Goal: Task Accomplishment & Management: Use online tool/utility

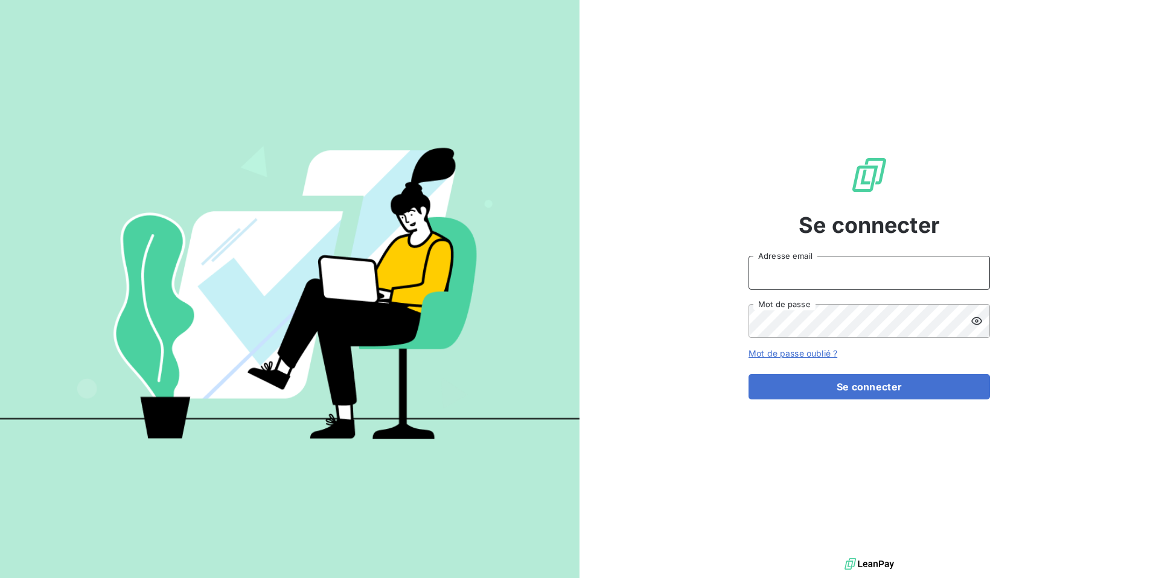
click at [812, 273] on input "Adresse email" at bounding box center [868, 273] width 241 height 34
click at [869, 199] on div "Se connecter Adresse email Mot de passe Mot de passe oublié ? Se connecter" at bounding box center [868, 277] width 241 height 555
click at [781, 275] on input "Adresse email" at bounding box center [868, 273] width 241 height 34
type input "admin@graitec"
click at [748, 374] on button "Se connecter" at bounding box center [868, 386] width 241 height 25
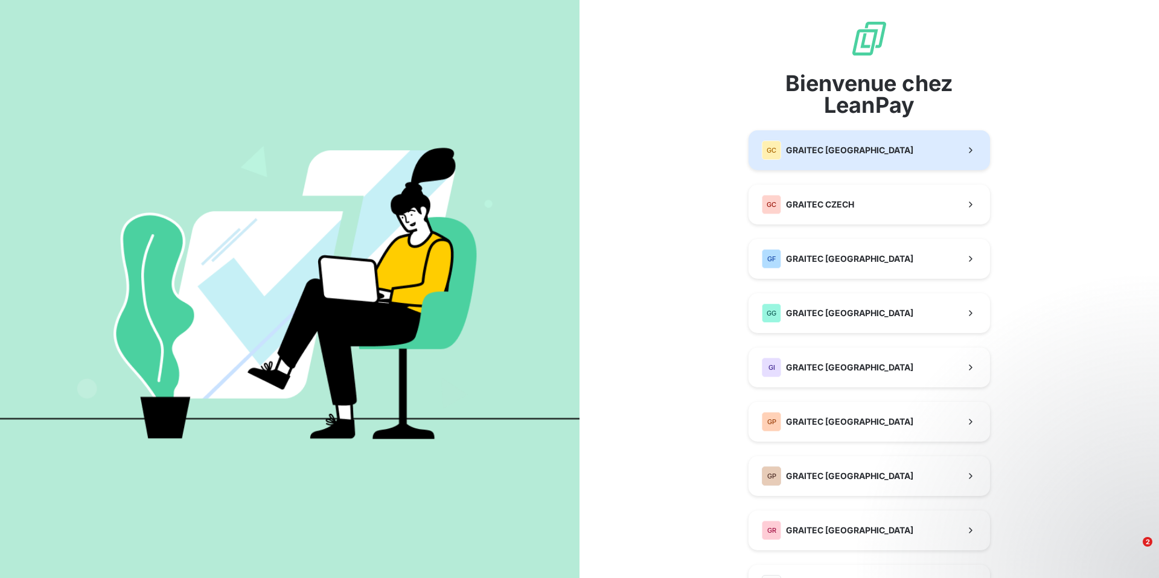
click at [839, 153] on span "GRAITEC [GEOGRAPHIC_DATA]" at bounding box center [849, 150] width 127 height 12
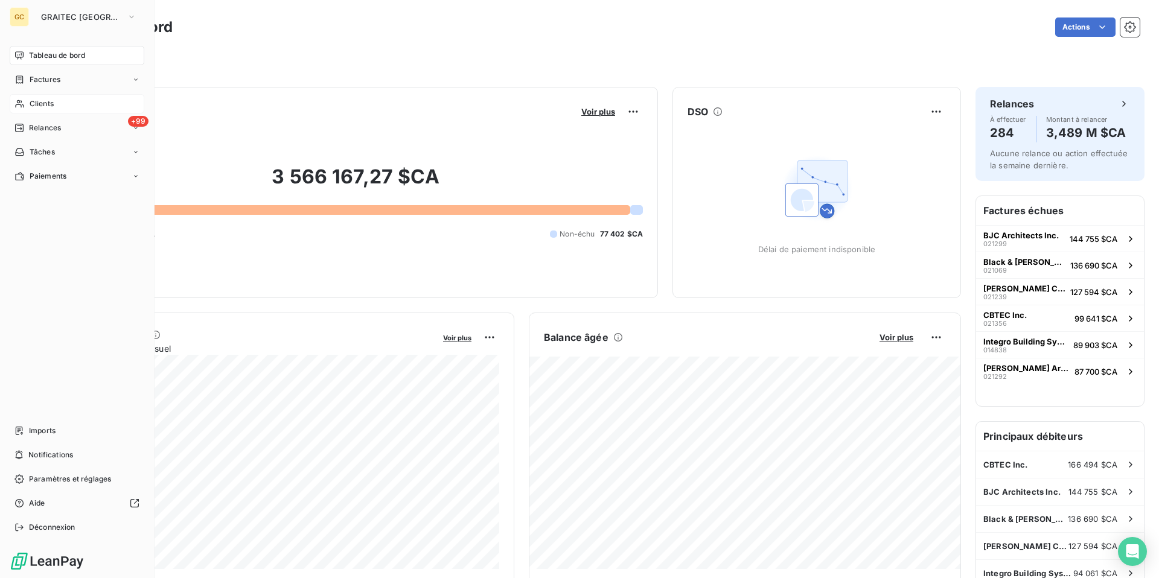
click at [46, 105] on span "Clients" at bounding box center [42, 103] width 24 height 11
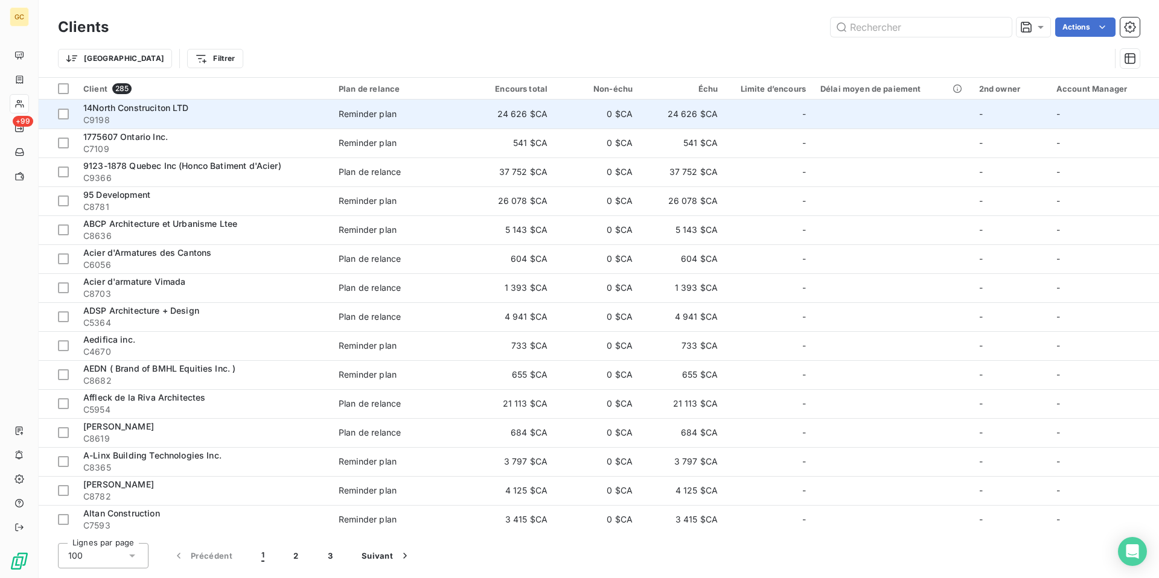
click at [284, 114] on span "C9198" at bounding box center [203, 120] width 241 height 12
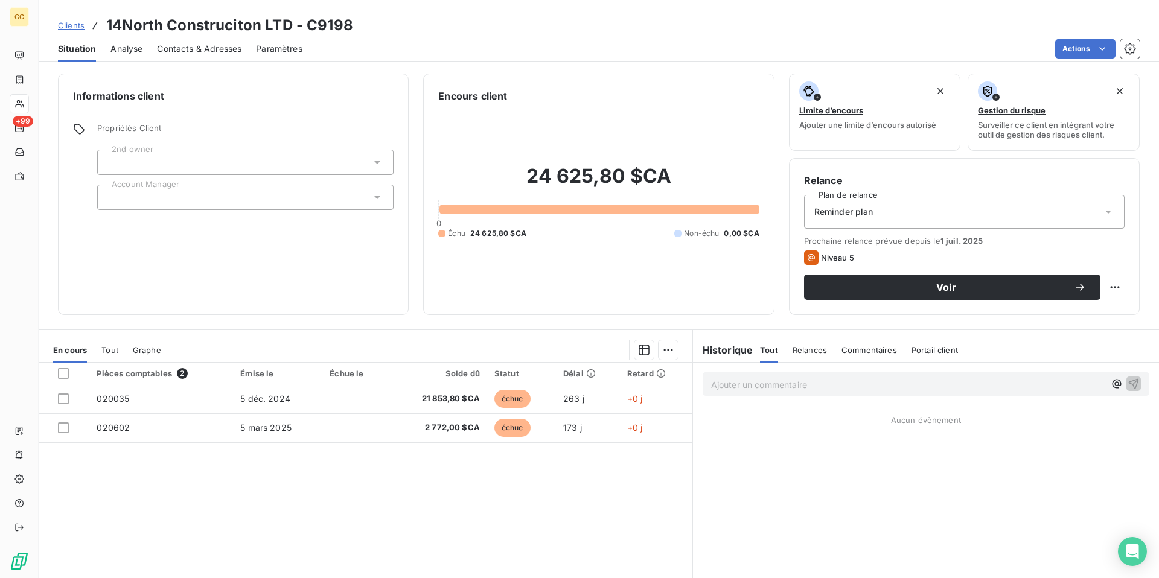
click at [1075, 62] on div "Clients 14North Construciton LTD - C9198 Situation Analyse Contacts & Adresses …" at bounding box center [599, 289] width 1120 height 578
click at [1075, 49] on html "GC +99 Clients 14North Construciton LTD - C9198 Situation Analyse Contacts & Ad…" at bounding box center [579, 289] width 1159 height 578
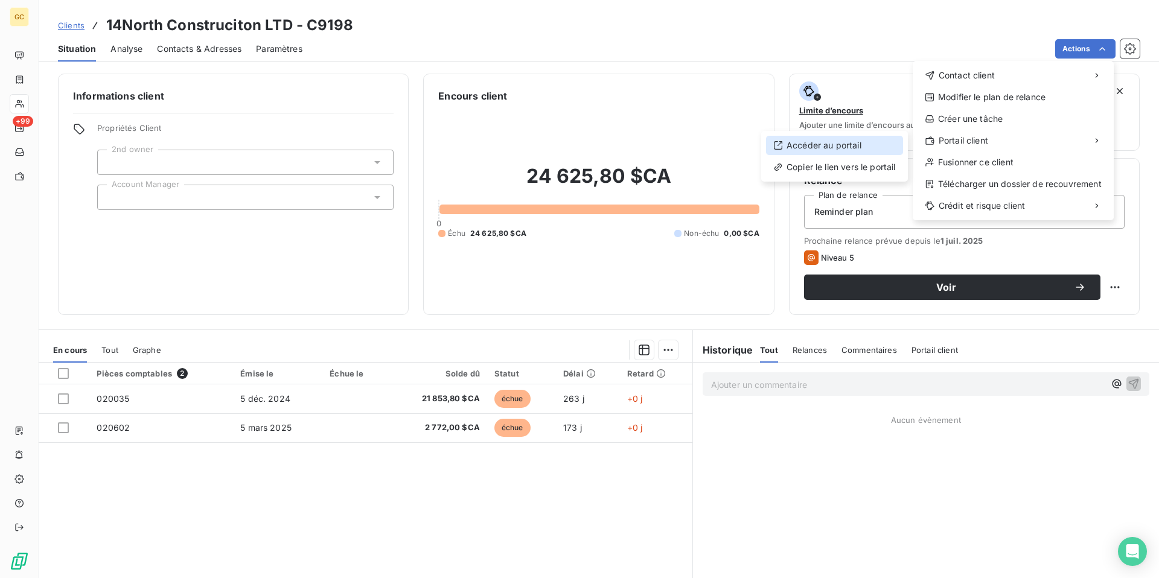
click at [869, 141] on div "Accéder au portail" at bounding box center [834, 145] width 137 height 19
